Goal: Information Seeking & Learning: Find specific fact

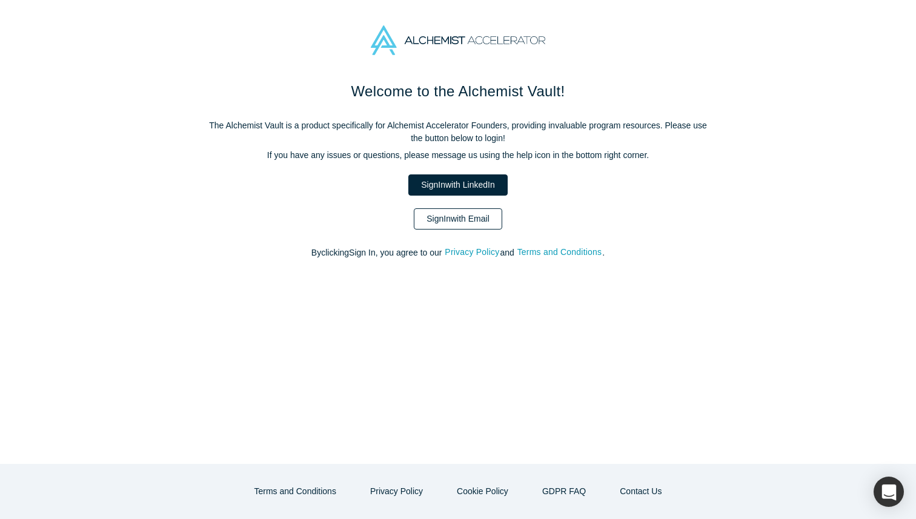
click at [469, 210] on link "Sign In with Email" at bounding box center [458, 218] width 88 height 21
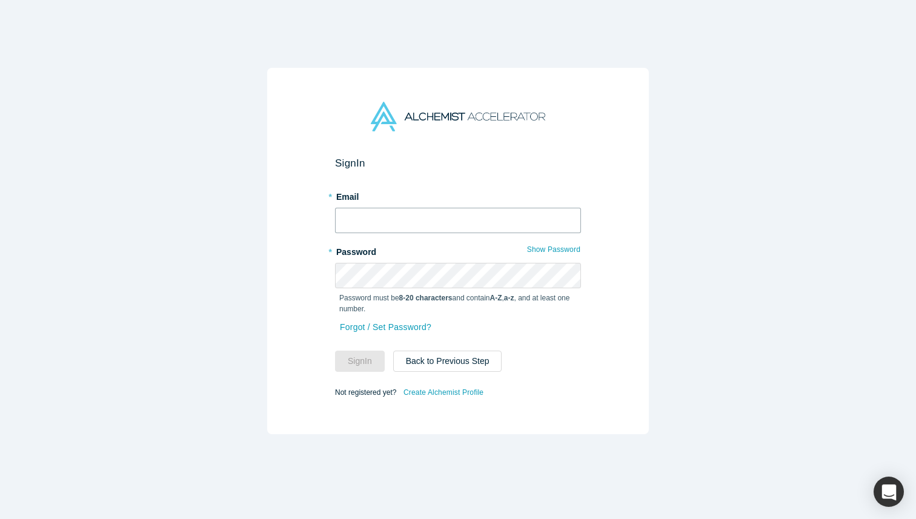
click at [430, 227] on input "text" at bounding box center [458, 220] width 246 height 25
type input "[EMAIL_ADDRESS][DOMAIN_NAME]"
click at [366, 363] on button "Sign In" at bounding box center [360, 361] width 50 height 21
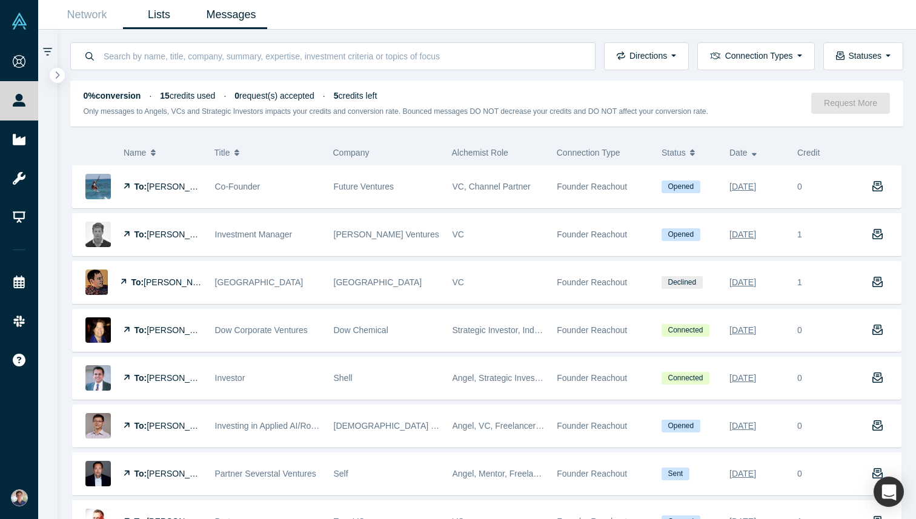
click at [156, 13] on link "Lists" at bounding box center [159, 15] width 72 height 28
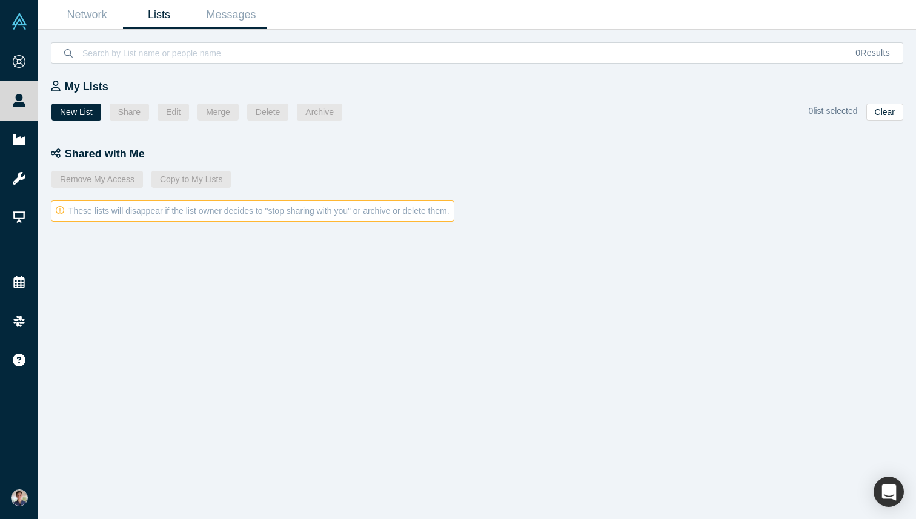
click at [264, 18] on link "Messages" at bounding box center [231, 15] width 72 height 28
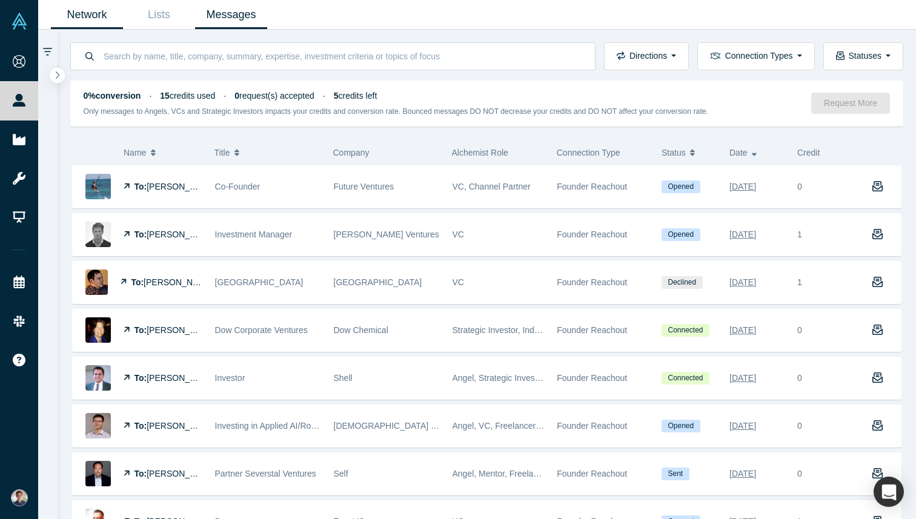
click at [110, 14] on link "Network" at bounding box center [87, 15] width 72 height 28
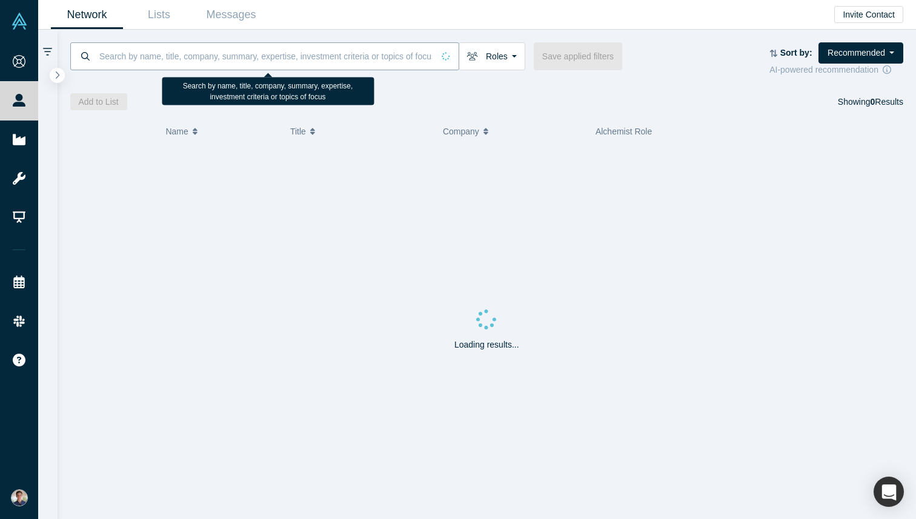
click at [228, 58] on input at bounding box center [265, 56] width 335 height 28
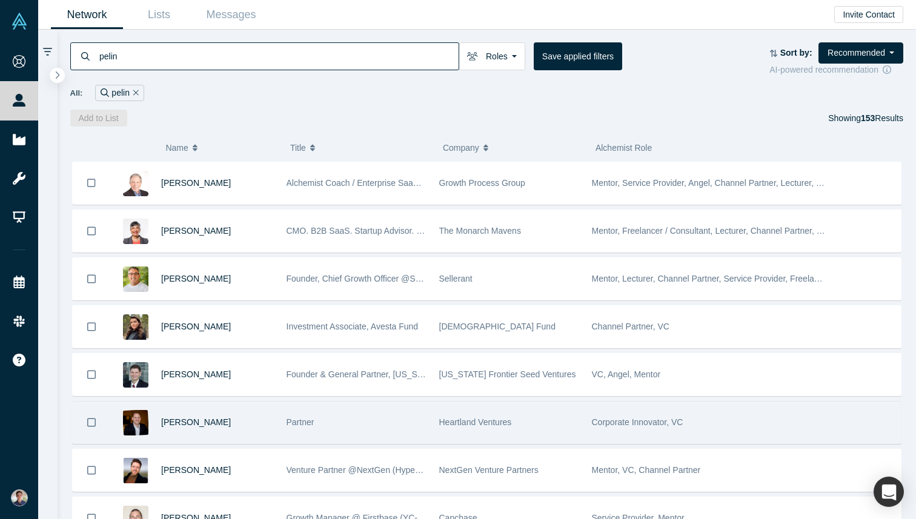
scroll to position [620, 0]
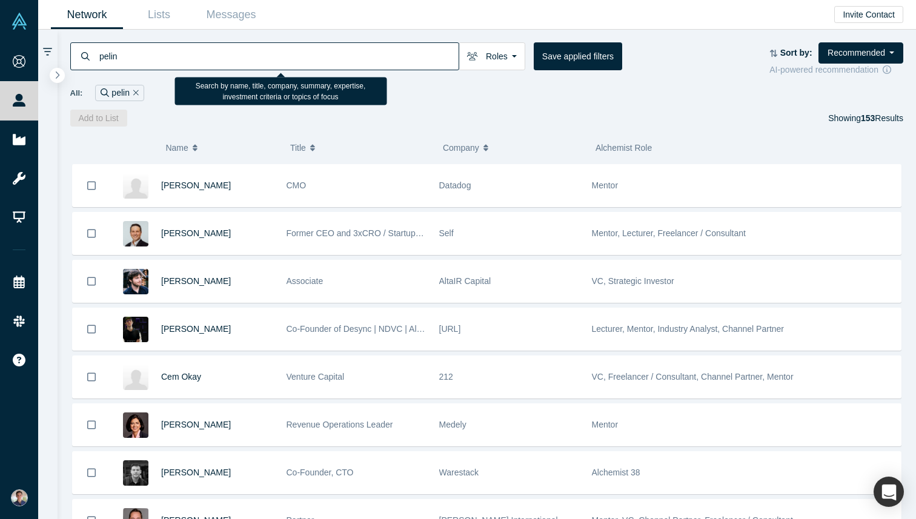
click at [111, 59] on input "pelin" at bounding box center [278, 56] width 360 height 28
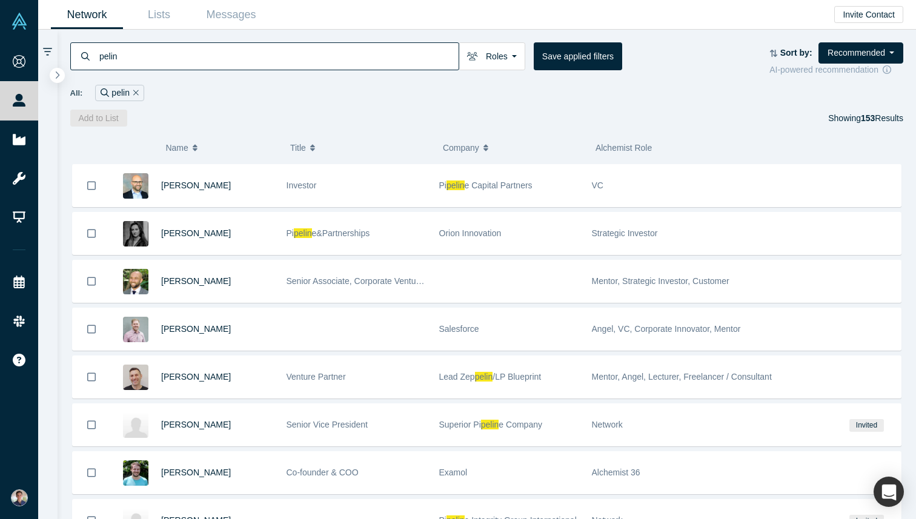
scroll to position [2533, 0]
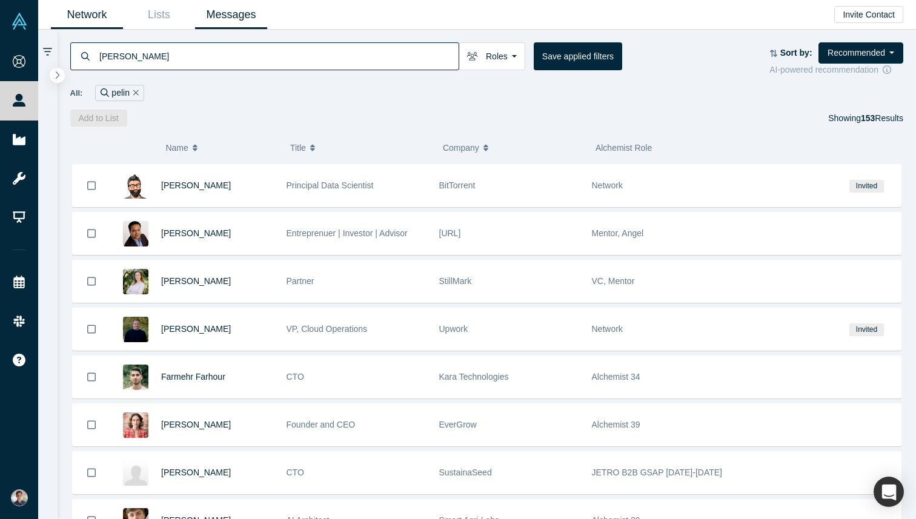
type input "[PERSON_NAME]"
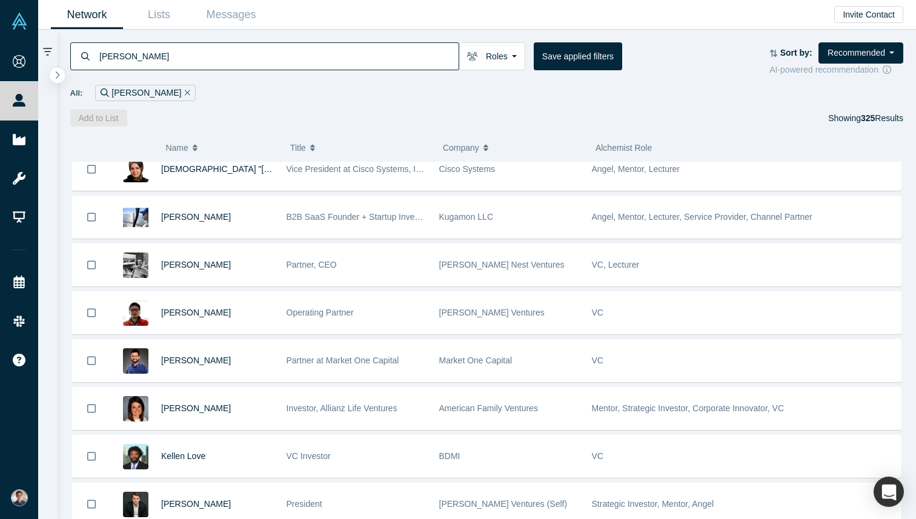
scroll to position [1577, 0]
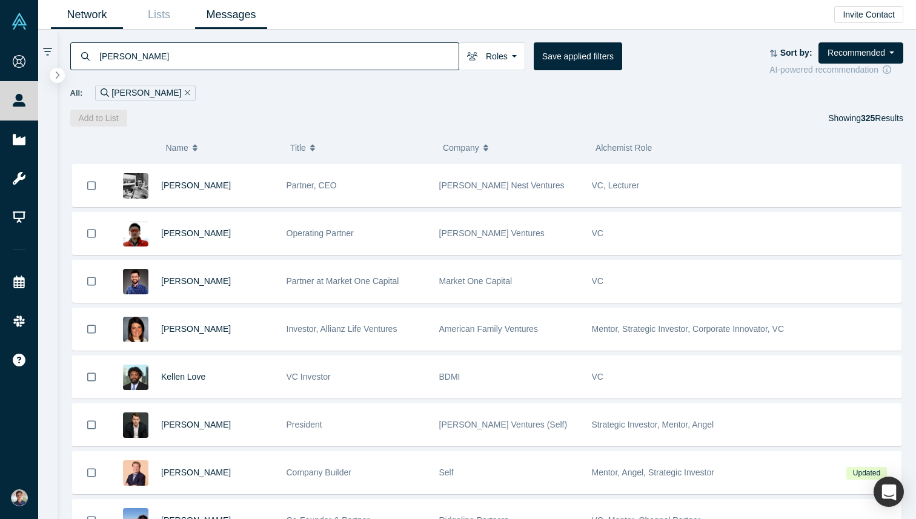
click at [241, 14] on link "Messages" at bounding box center [231, 15] width 72 height 28
